Goal: Task Accomplishment & Management: Manage account settings

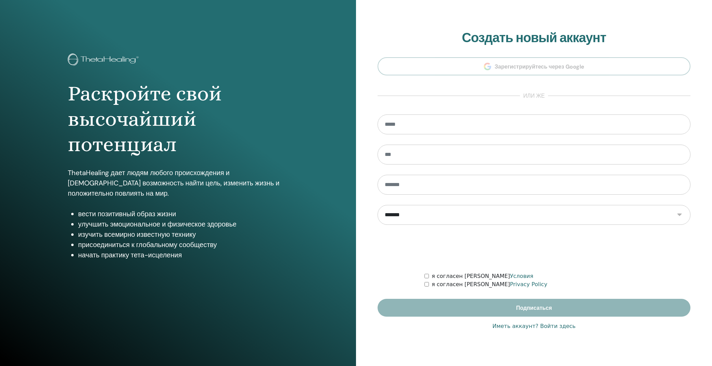
type input "**********"
click at [563, 326] on link "Иметь аккаунт? Войти здесь" at bounding box center [533, 326] width 83 height 8
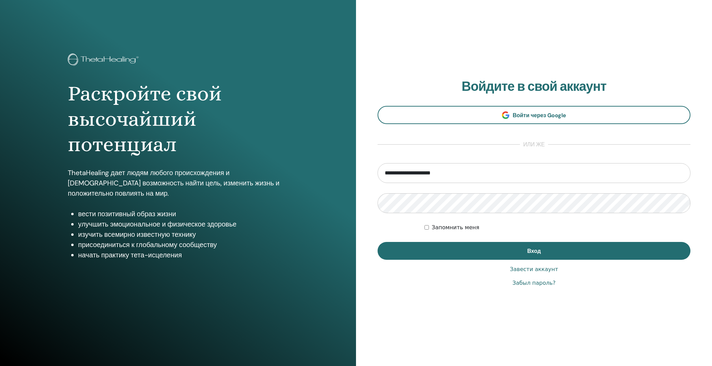
click at [455, 241] on form "**********" at bounding box center [534, 211] width 313 height 97
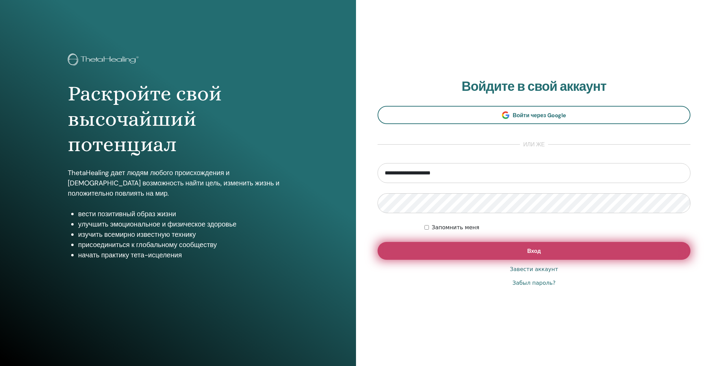
click at [463, 245] on button "Вход" at bounding box center [534, 251] width 313 height 18
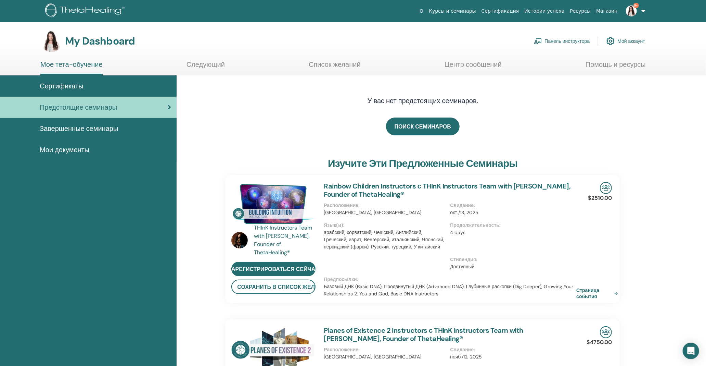
click at [562, 41] on link "Панель инструктора" at bounding box center [562, 41] width 56 height 15
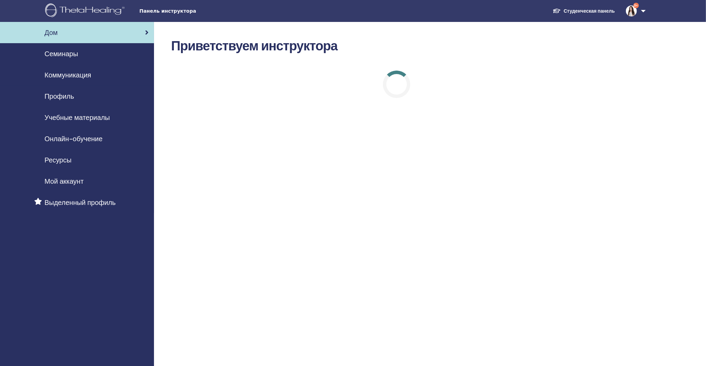
click at [56, 55] on span "Семинары" at bounding box center [62, 54] width 34 height 10
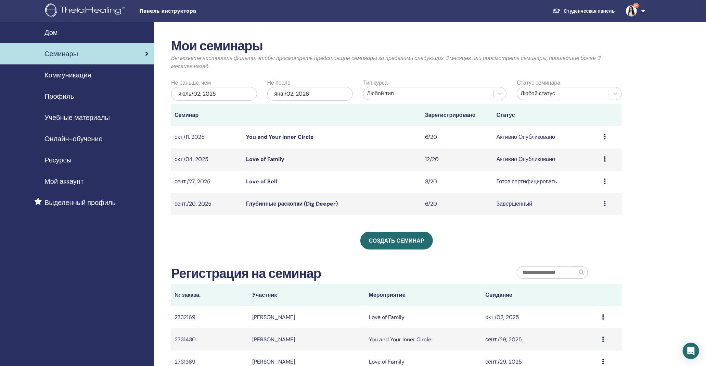
click at [266, 162] on link "Love of Family" at bounding box center [265, 158] width 38 height 7
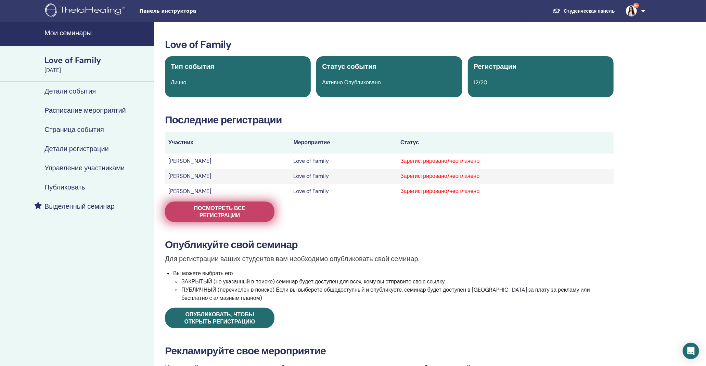
click at [264, 214] on span "Посмотреть все регистрации" at bounding box center [220, 211] width 92 height 14
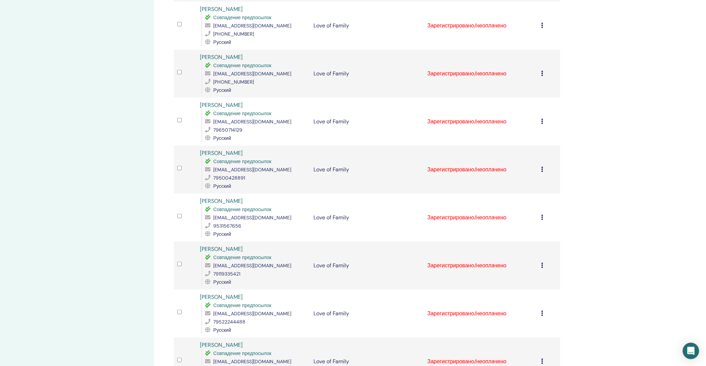
scroll to position [190, 0]
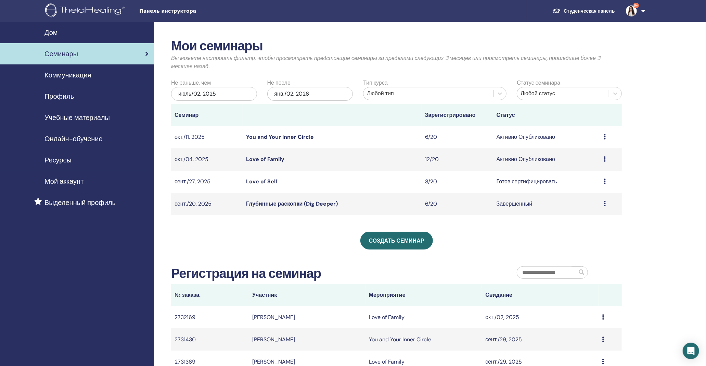
click at [259, 158] on link "Love of Family" at bounding box center [265, 158] width 38 height 7
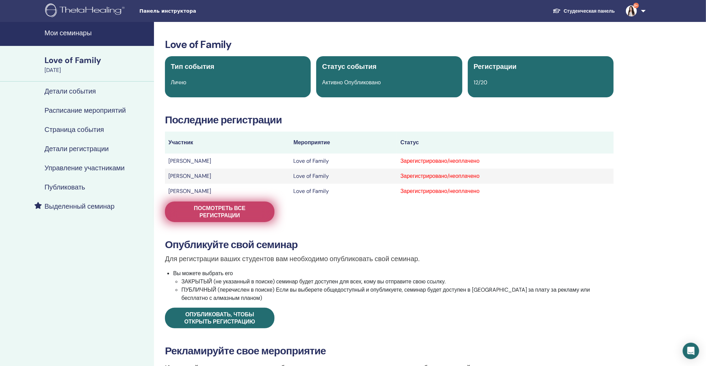
click at [237, 210] on span "Посмотреть все регистрации" at bounding box center [220, 211] width 92 height 14
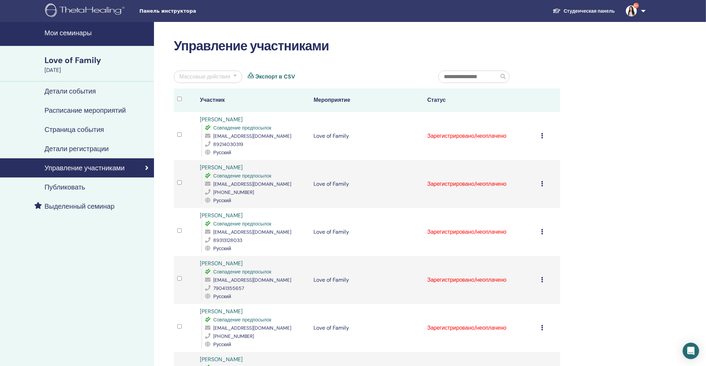
click at [91, 35] on h4 "Мои семинары" at bounding box center [97, 33] width 105 height 8
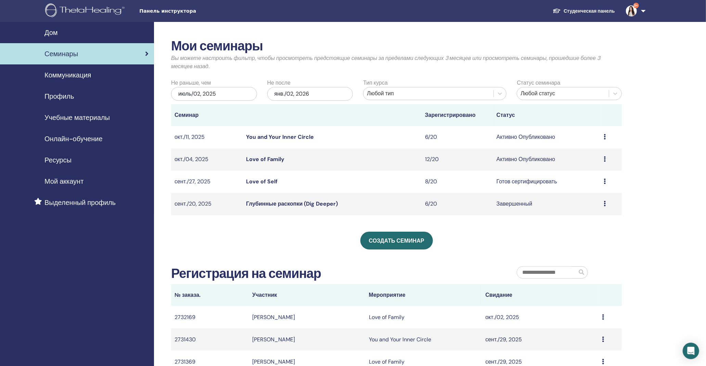
click at [275, 137] on link "You and Your Inner Circle" at bounding box center [280, 136] width 68 height 7
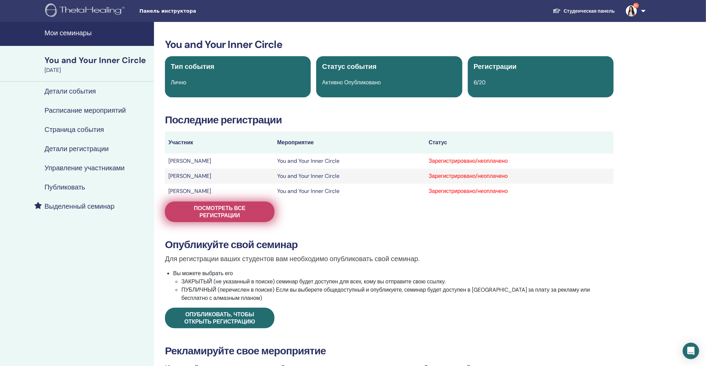
click at [234, 217] on span "Посмотреть все регистрации" at bounding box center [220, 211] width 92 height 14
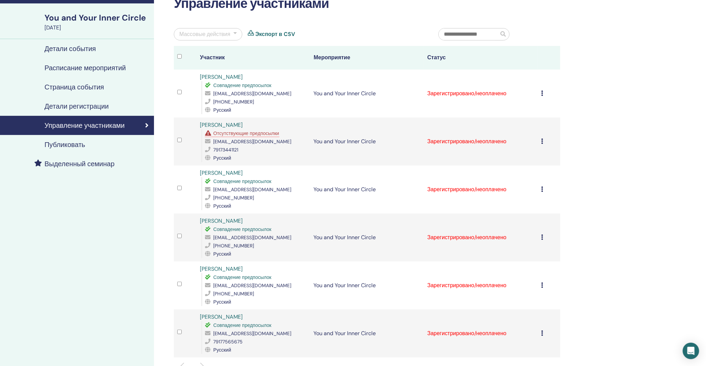
scroll to position [38, 0]
